Goal: Find specific fact: Find specific fact

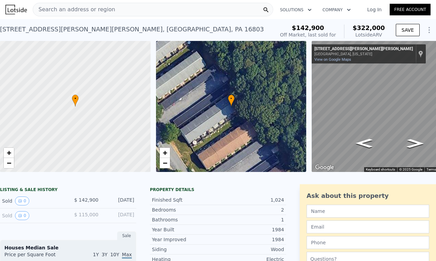
scroll to position [100, 0]
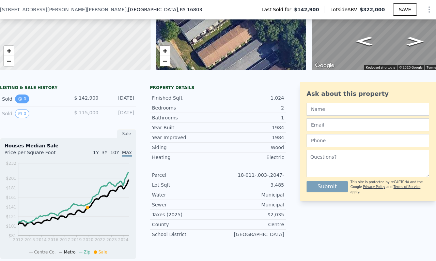
click at [22, 103] on button "0" at bounding box center [22, 98] width 14 height 9
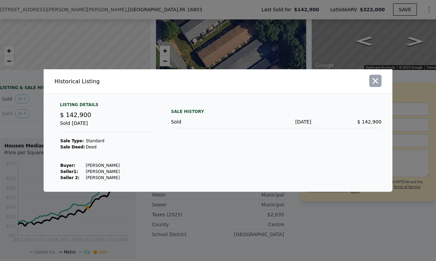
click at [379, 82] on icon "button" at bounding box center [376, 81] width 10 height 10
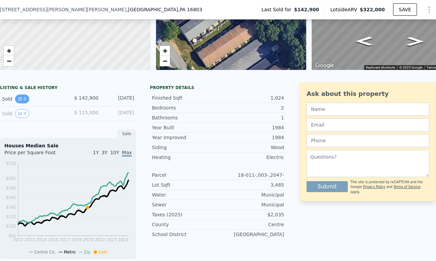
click at [25, 103] on button "0" at bounding box center [22, 98] width 14 height 9
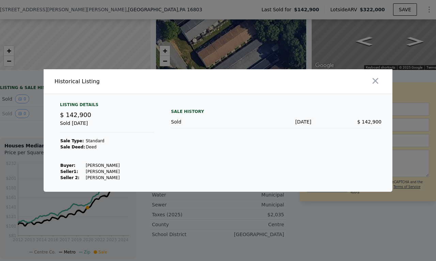
drag, startPoint x: 103, startPoint y: 165, endPoint x: 114, endPoint y: 167, distance: 11.4
click at [114, 167] on td "Brassington Nancy" at bounding box center [103, 165] width 35 height 6
copy td "Nancy"
drag, startPoint x: 82, startPoint y: 165, endPoint x: 102, endPoint y: 164, distance: 20.5
click at [102, 164] on td "Brassington Nancy" at bounding box center [103, 165] width 35 height 6
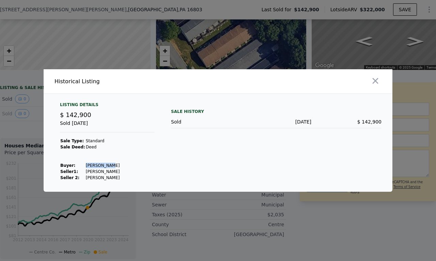
copy td "Brassington"
click at [172, 171] on div "Sale History Sold Jul 8, 2020 $ 142,900" at bounding box center [276, 141] width 211 height 79
click at [374, 84] on icon "button" at bounding box center [376, 81] width 10 height 10
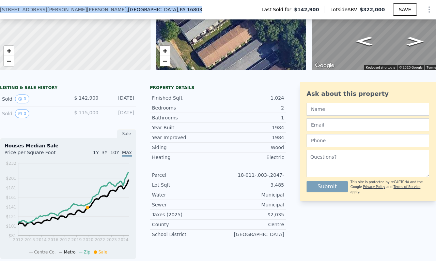
drag, startPoint x: 70, startPoint y: 6, endPoint x: 0, endPoint y: 5, distance: 70.2
click at [0, 5] on div "2047 Mary Ellen Ln , Centre County , PA 16803 Last Sold for $142,900 Lotside AR…" at bounding box center [218, 9] width 436 height 19
copy div "2047 Mary Ellen Ln , Centre County , PA 16803"
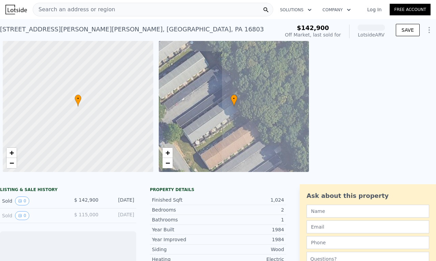
scroll to position [0, 3]
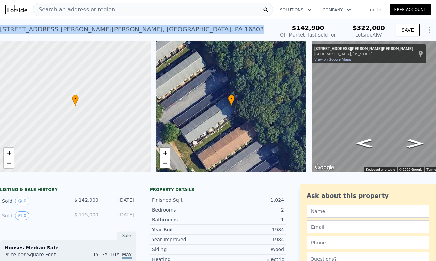
drag, startPoint x: 128, startPoint y: 28, endPoint x: 0, endPoint y: 28, distance: 127.8
click at [0, 28] on div "[STREET_ADDRESS][PERSON_NAME][PERSON_NAME] Sold [DATE] for $142,900 (~ARV $322k…" at bounding box center [136, 31] width 272 height 19
copy div "[STREET_ADDRESS][PERSON_NAME][PERSON_NAME]"
